Goal: Task Accomplishment & Management: Manage account settings

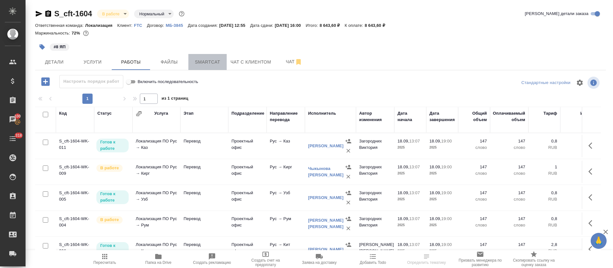
click at [214, 62] on span "Smartcat" at bounding box center [207, 62] width 31 height 8
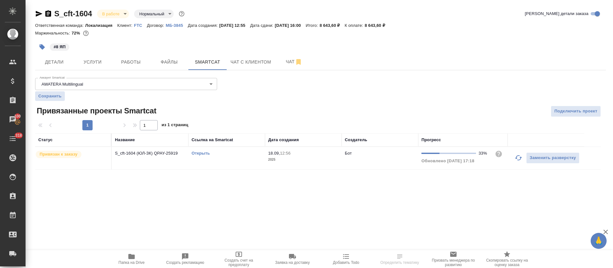
click at [204, 153] on link "Открыть" at bounding box center [200, 153] width 18 height 5
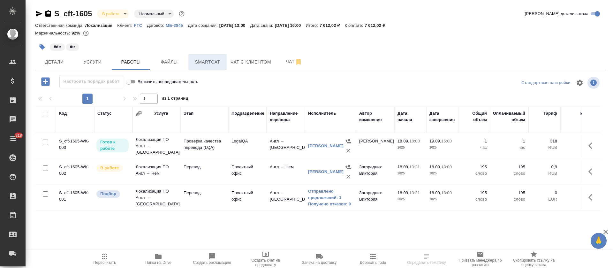
click at [218, 60] on span "Smartcat" at bounding box center [207, 62] width 31 height 8
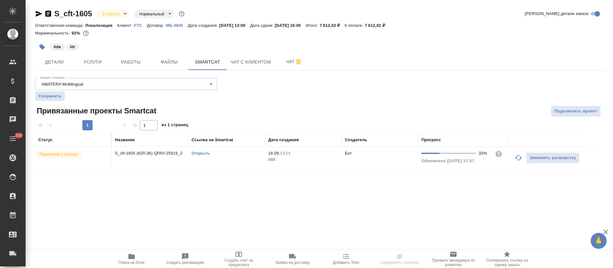
click at [204, 153] on link "Открыть" at bounding box center [200, 153] width 18 height 5
click at [130, 65] on span "Работы" at bounding box center [131, 62] width 31 height 8
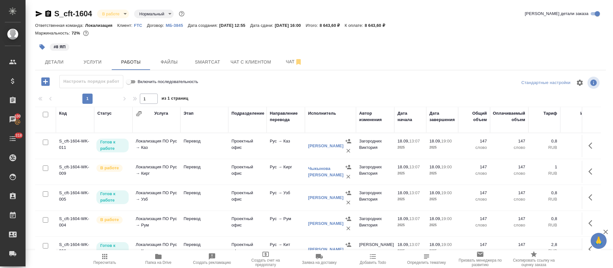
click at [45, 114] on input "checkbox" at bounding box center [45, 114] width 5 height 5
checkbox input "true"
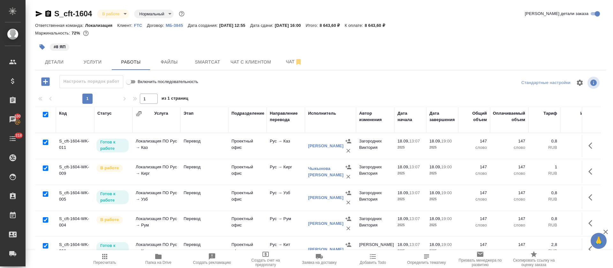
checkbox input "true"
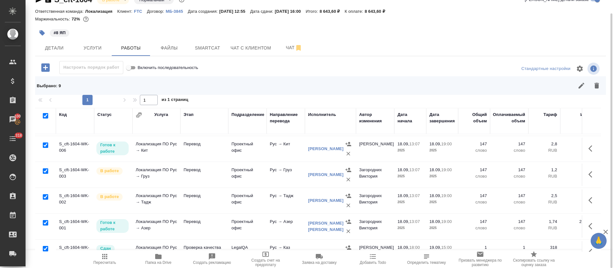
scroll to position [123, 0]
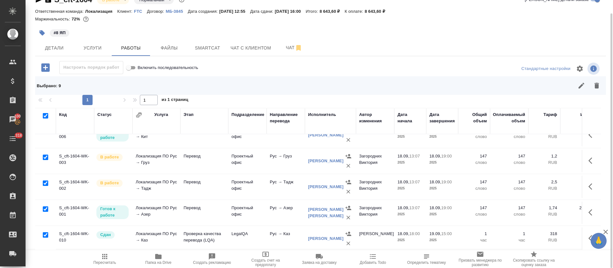
click at [46, 232] on input "checkbox" at bounding box center [45, 234] width 5 height 5
checkbox input "false"
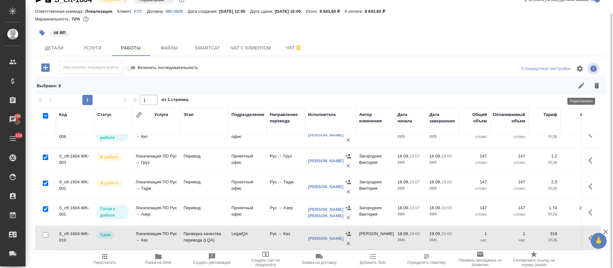
click at [584, 86] on icon "button" at bounding box center [581, 86] width 8 height 8
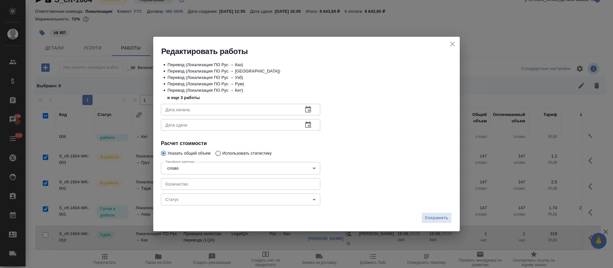
click at [202, 205] on body "🙏 .cls-1 fill:#fff; AWATERA Tretyakova Olga Клиенты Спецификации Заказы 100 Чат…" at bounding box center [306, 134] width 613 height 268
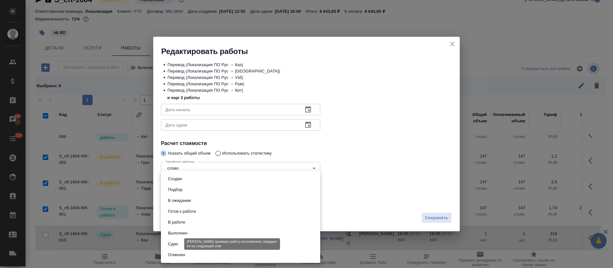
click at [179, 243] on button "Сдан" at bounding box center [173, 243] width 14 height 7
type input "closed"
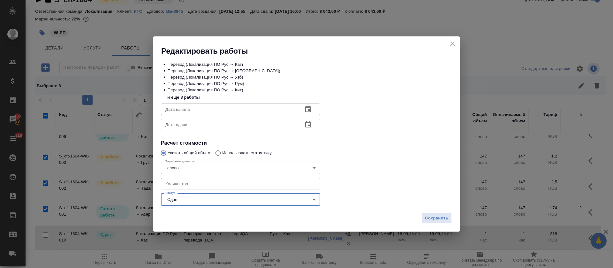
click at [427, 225] on div "Сохранить" at bounding box center [306, 220] width 306 height 22
click at [427, 218] on span "Сохранить" at bounding box center [436, 217] width 23 height 7
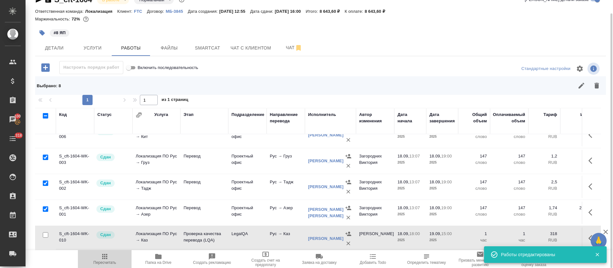
click at [107, 259] on icon "button" at bounding box center [105, 256] width 8 height 8
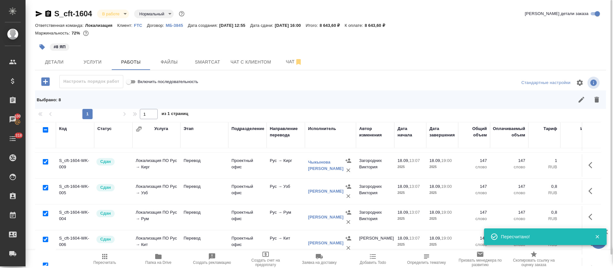
scroll to position [0, 0]
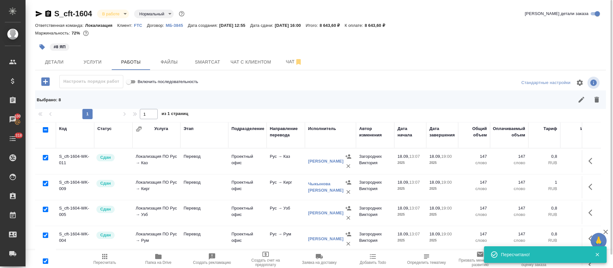
click at [129, 17] on div "В работе inProgress" at bounding box center [113, 14] width 32 height 9
click at [124, 12] on body "🙏 .cls-1 fill:#fff; AWATERA Tretyakova Olga Клиенты Спецификации Заказы 100 Чат…" at bounding box center [306, 134] width 613 height 268
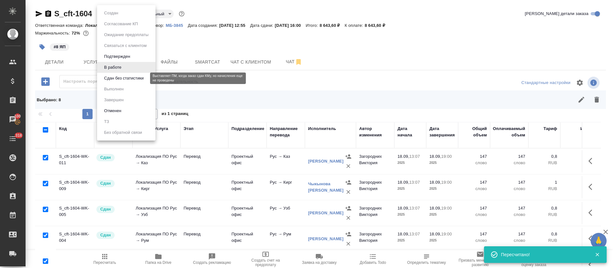
click at [133, 77] on button "Сдан без статистики" at bounding box center [123, 78] width 43 height 7
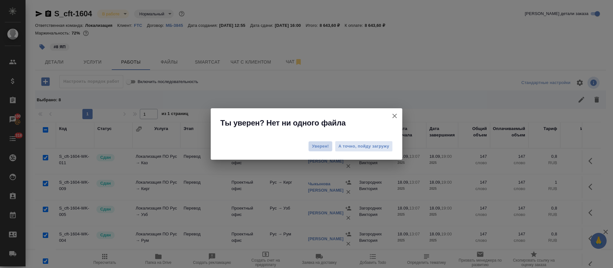
click at [317, 148] on span "Уверен!" at bounding box center [320, 146] width 17 height 6
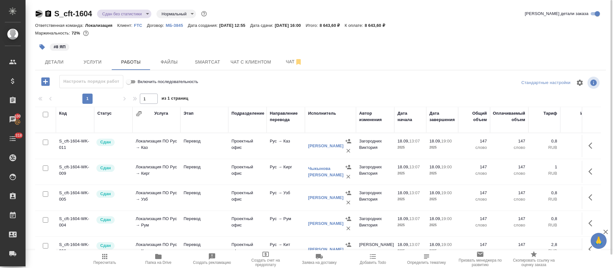
drag, startPoint x: 39, startPoint y: 13, endPoint x: 125, endPoint y: 32, distance: 88.1
click at [39, 13] on icon "button" at bounding box center [39, 14] width 7 height 6
click at [138, 26] on p "FTC" at bounding box center [140, 25] width 13 height 5
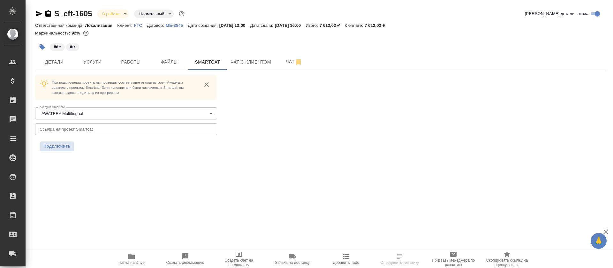
click at [126, 57] on button "Работы" at bounding box center [131, 62] width 38 height 16
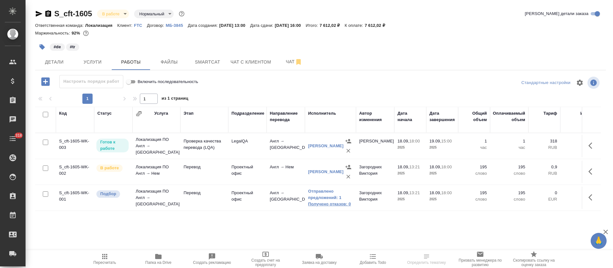
click at [319, 201] on link "Получено отказов: 0" at bounding box center [330, 204] width 45 height 6
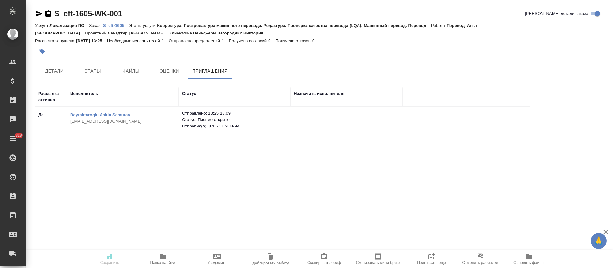
click at [301, 117] on input "checkbox" at bounding box center [300, 118] width 13 height 13
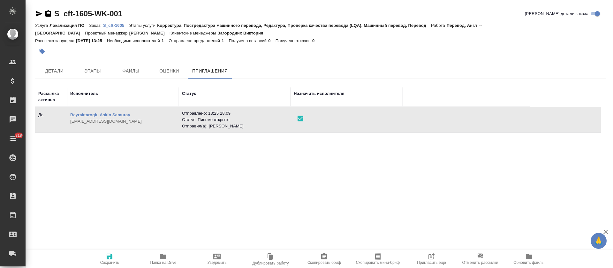
click at [112, 257] on icon "button" at bounding box center [110, 256] width 6 height 6
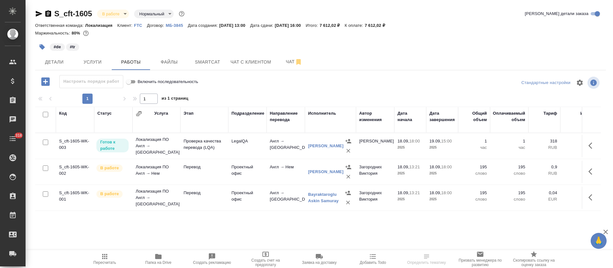
click at [46, 168] on input "checkbox" at bounding box center [45, 167] width 5 height 5
checkbox input "true"
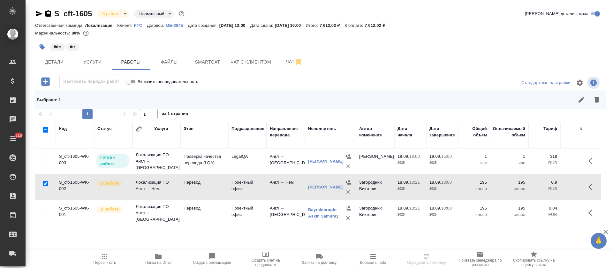
click at [44, 209] on input "checkbox" at bounding box center [45, 208] width 5 height 5
checkbox input "true"
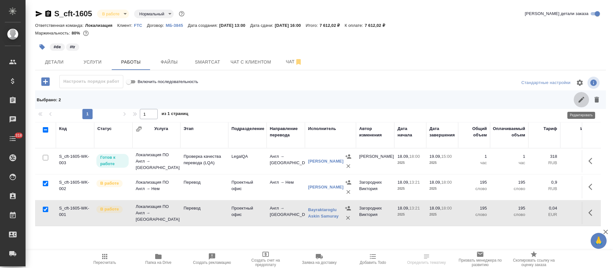
click at [581, 100] on icon "button" at bounding box center [581, 100] width 6 height 6
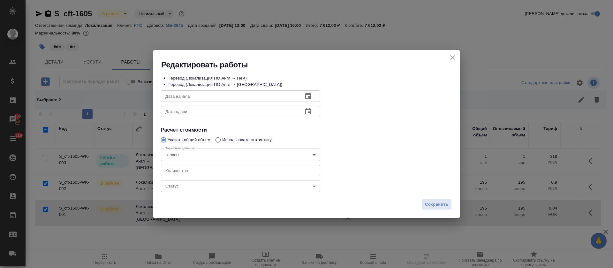
click at [164, 185] on body "🙏 .cls-1 fill:#fff; AWATERA Tretyakova Olga Клиенты Спецификации Заказы 100 Чат…" at bounding box center [306, 134] width 613 height 268
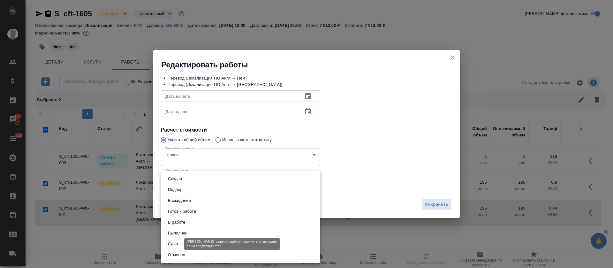
click at [175, 240] on button "Сдан" at bounding box center [173, 243] width 14 height 7
type input "closed"
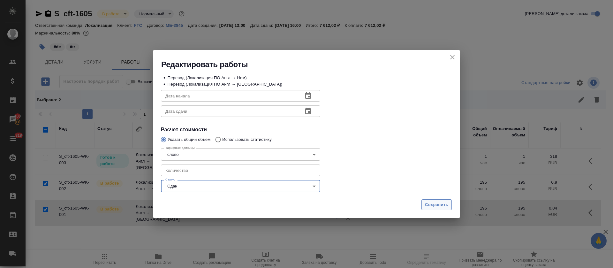
click at [431, 202] on span "Сохранить" at bounding box center [436, 204] width 23 height 7
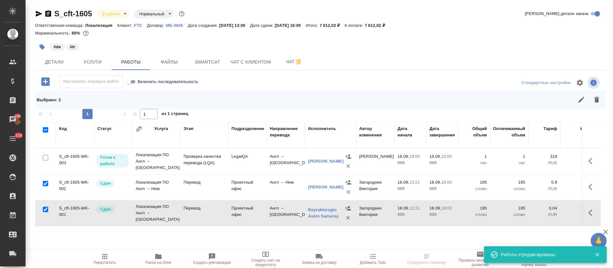
click at [112, 17] on body "🙏 .cls-1 fill:#fff; AWATERA Tretyakova Olga Клиенты Спецификации Заказы 100 Чат…" at bounding box center [306, 134] width 613 height 268
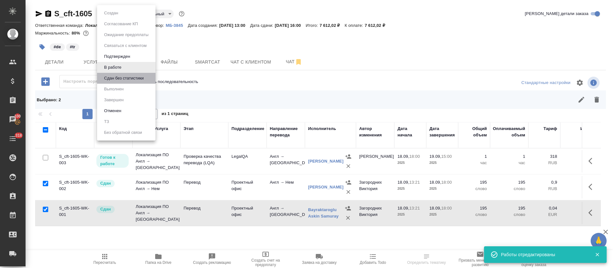
click at [114, 83] on li "Сдан без статистики" at bounding box center [126, 78] width 58 height 11
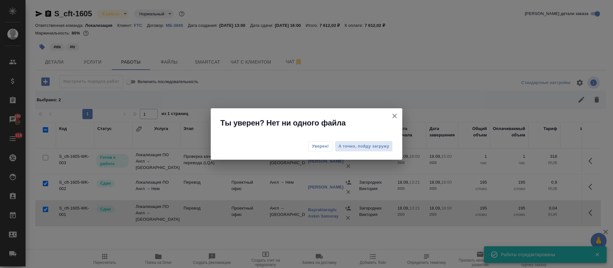
click at [316, 143] on span "Уверен!" at bounding box center [320, 146] width 17 height 6
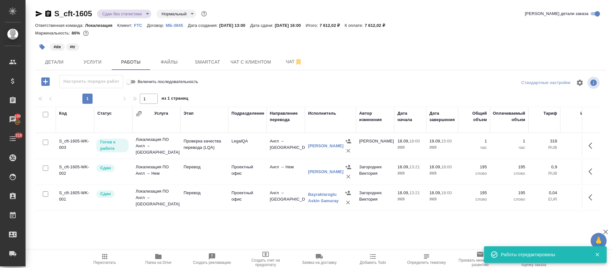
click at [147, 13] on body "🙏 .cls-1 fill:#fff; AWATERA Tretyakova Olga Клиенты Спецификации Заказы 100 Чат…" at bounding box center [306, 134] width 613 height 268
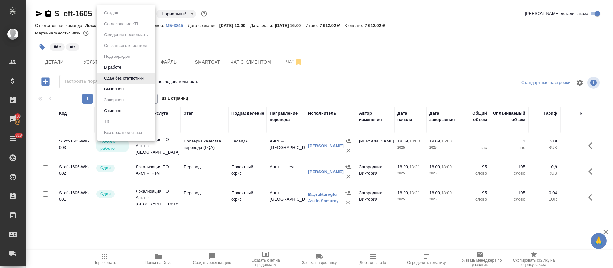
click at [125, 87] on button "Выполнен" at bounding box center [113, 89] width 23 height 7
click at [124, 13] on body "🙏 .cls-1 fill:#fff; AWATERA Tretyakova Olga Клиенты Спецификации Заказы 100 Чат…" at bounding box center [306, 134] width 613 height 268
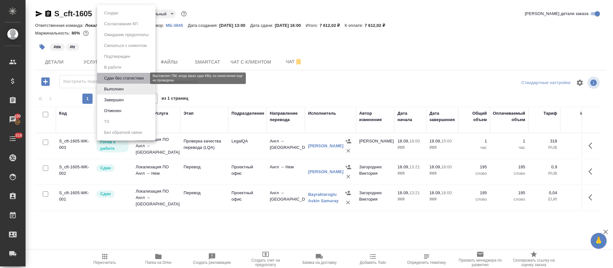
click at [125, 77] on button "Сдан без статистики" at bounding box center [123, 78] width 43 height 7
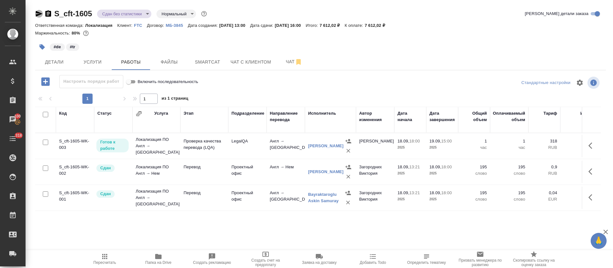
click at [35, 11] on icon "button" at bounding box center [39, 14] width 8 height 8
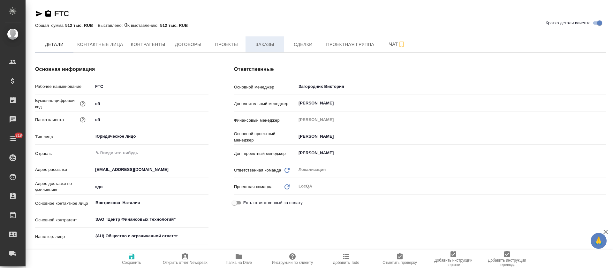
type textarea "x"
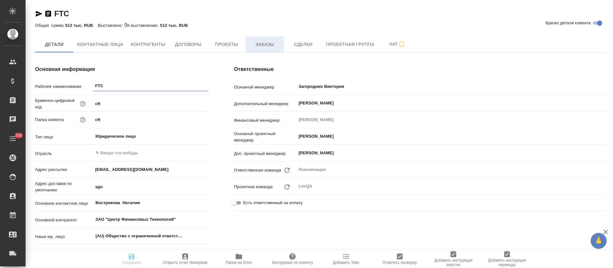
type textarea "x"
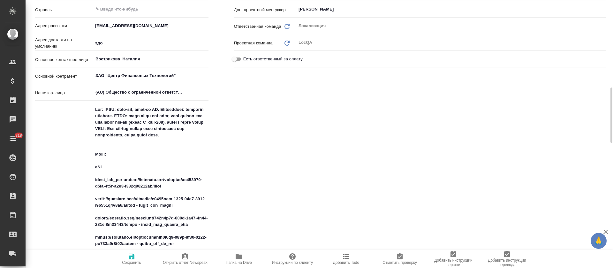
scroll to position [191, 0]
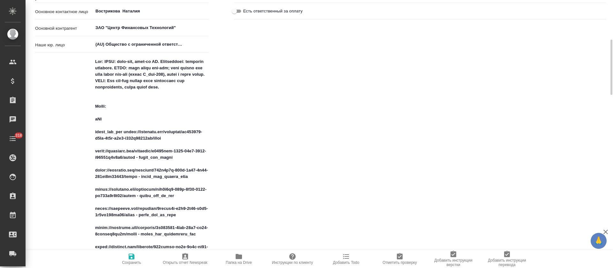
type textarea "x"
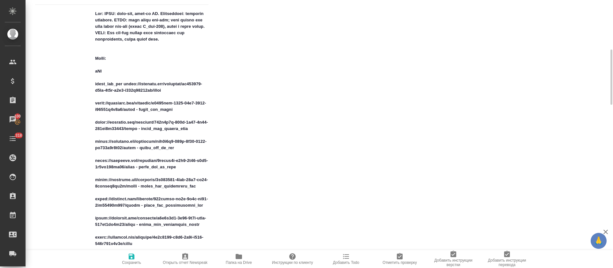
scroll to position [287, 0]
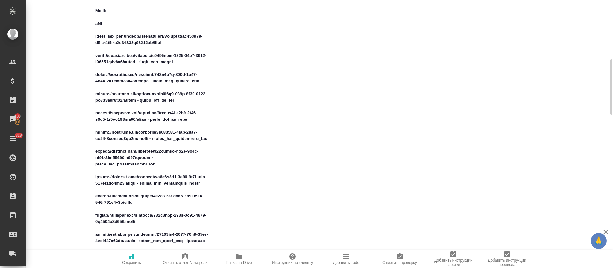
drag, startPoint x: 126, startPoint y: 37, endPoint x: 183, endPoint y: 45, distance: 57.7
drag, startPoint x: 134, startPoint y: 63, endPoint x: 115, endPoint y: 58, distance: 19.7
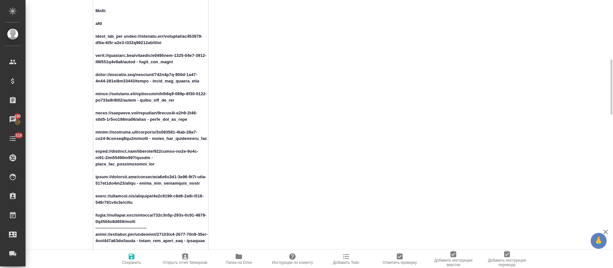
drag, startPoint x: 133, startPoint y: 82, endPoint x: 67, endPoint y: 71, distance: 66.9
drag, startPoint x: 145, startPoint y: 102, endPoint x: 98, endPoint y: 90, distance: 48.6
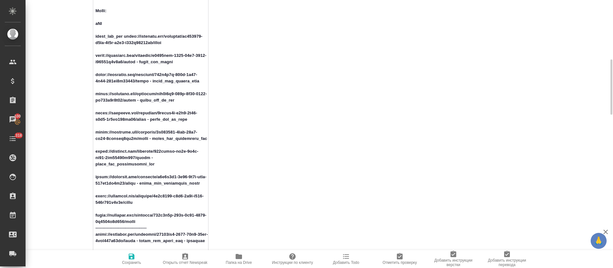
drag, startPoint x: 131, startPoint y: 119, endPoint x: 105, endPoint y: 112, distance: 27.1
drag, startPoint x: 130, startPoint y: 140, endPoint x: 78, endPoint y: 130, distance: 52.7
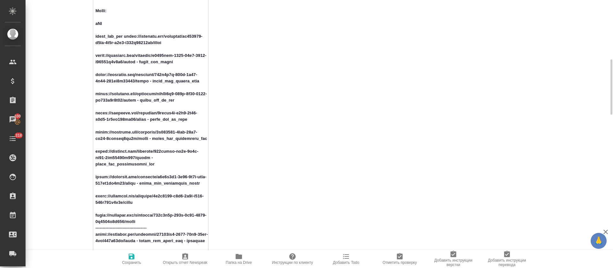
type textarea "x"
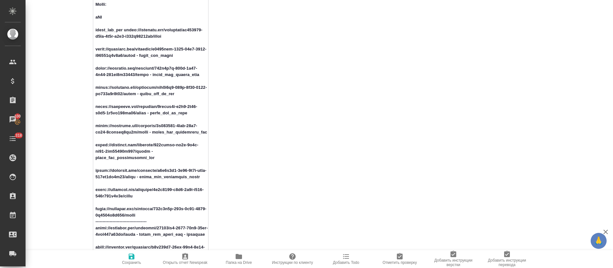
drag, startPoint x: 142, startPoint y: 158, endPoint x: 89, endPoint y: 154, distance: 53.4
drag, startPoint x: 143, startPoint y: 175, endPoint x: 104, endPoint y: 169, distance: 40.1
drag, startPoint x: 145, startPoint y: 197, endPoint x: 89, endPoint y: 187, distance: 56.4
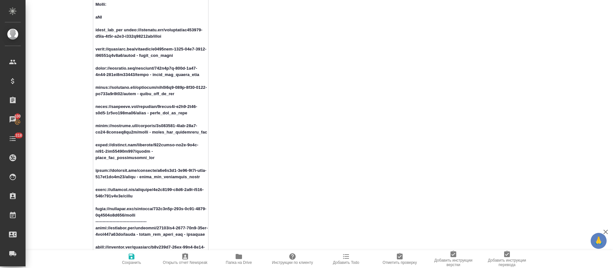
drag, startPoint x: 103, startPoint y: 214, endPoint x: 72, endPoint y: 209, distance: 31.8
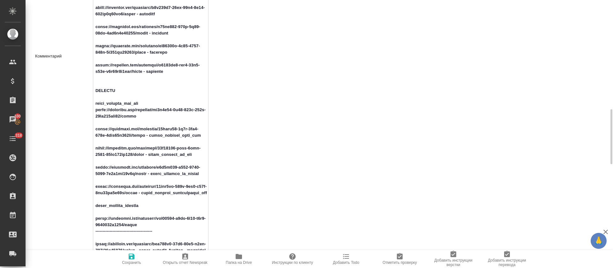
scroll to position [581, 0]
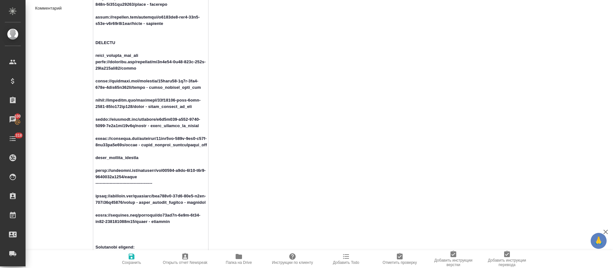
drag, startPoint x: 153, startPoint y: 74, endPoint x: 106, endPoint y: 69, distance: 47.3
click at [84, 70] on div "Комментарий x" at bounding box center [121, 8] width 173 height 685
drag, startPoint x: 144, startPoint y: 94, endPoint x: 60, endPoint y: 88, distance: 83.9
click at [60, 88] on div "Комментарий x" at bounding box center [121, 8] width 173 height 685
type textarea "x"
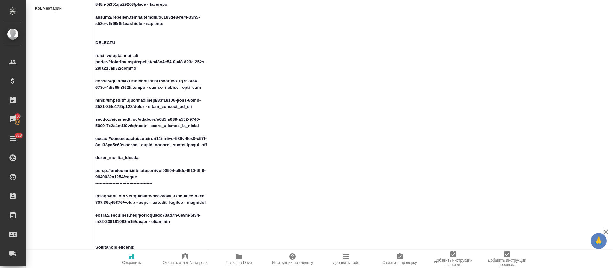
type textarea "x"
drag, startPoint x: 131, startPoint y: 112, endPoint x: 78, endPoint y: 107, distance: 52.9
click at [78, 107] on div "Комментарий x" at bounding box center [121, 8] width 173 height 685
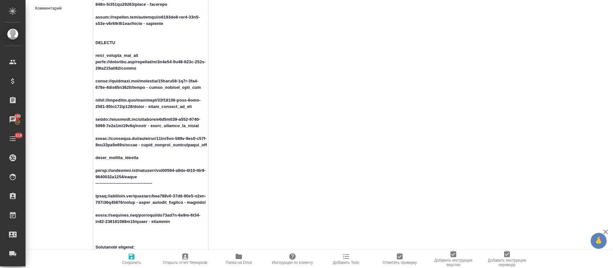
click at [110, 111] on textarea at bounding box center [150, 7] width 115 height 681
drag, startPoint x: 133, startPoint y: 115, endPoint x: 104, endPoint y: 108, distance: 29.5
click at [82, 105] on div "Комментарий x" at bounding box center [121, 8] width 173 height 685
drag, startPoint x: 144, startPoint y: 132, endPoint x: 103, endPoint y: 126, distance: 40.6
click at [83, 126] on div "Комментарий x" at bounding box center [121, 8] width 173 height 685
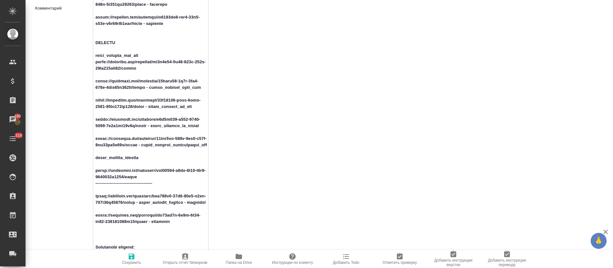
drag, startPoint x: 134, startPoint y: 151, endPoint x: 78, endPoint y: 140, distance: 56.3
click at [75, 140] on div "Комментарий x" at bounding box center [121, 8] width 173 height 685
click at [121, 181] on textarea at bounding box center [150, 7] width 115 height 681
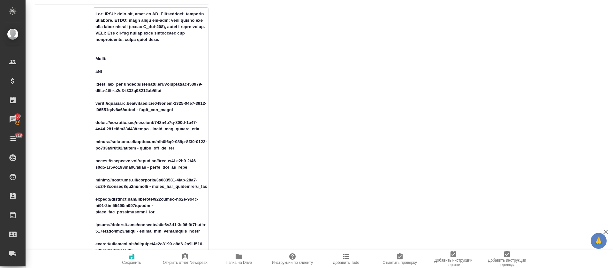
scroll to position [0, 0]
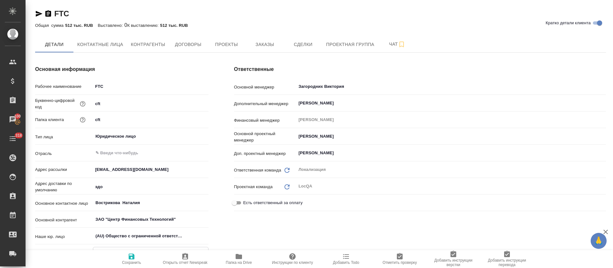
type textarea "x"
